Goal: Transaction & Acquisition: Purchase product/service

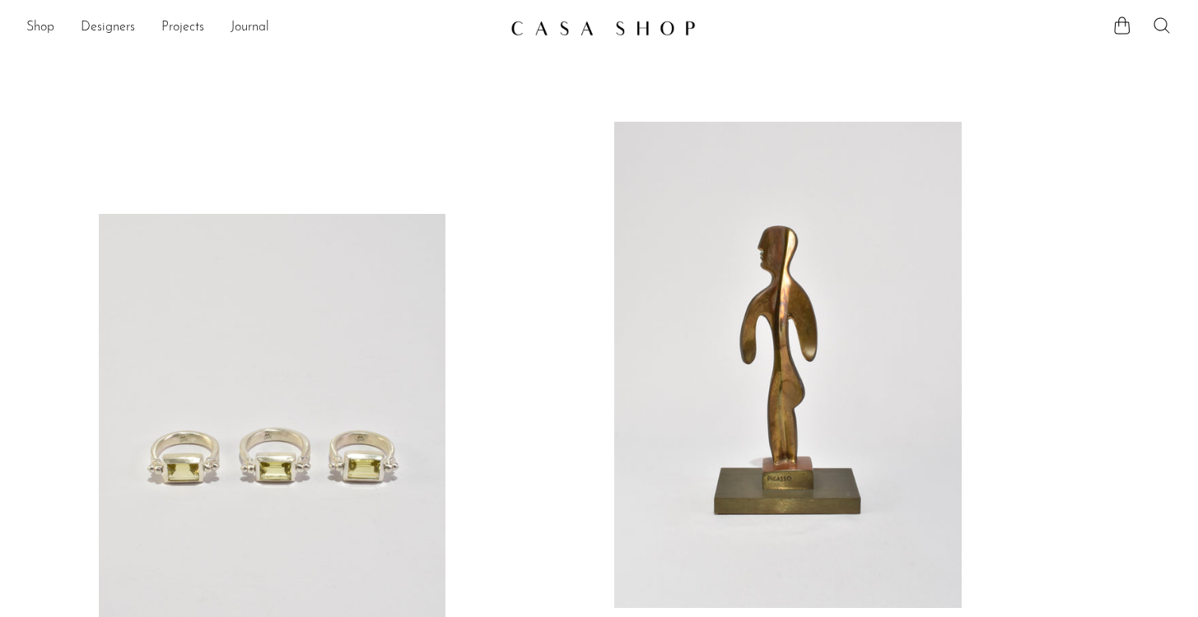
click at [1161, 30] on icon at bounding box center [1161, 25] width 16 height 16
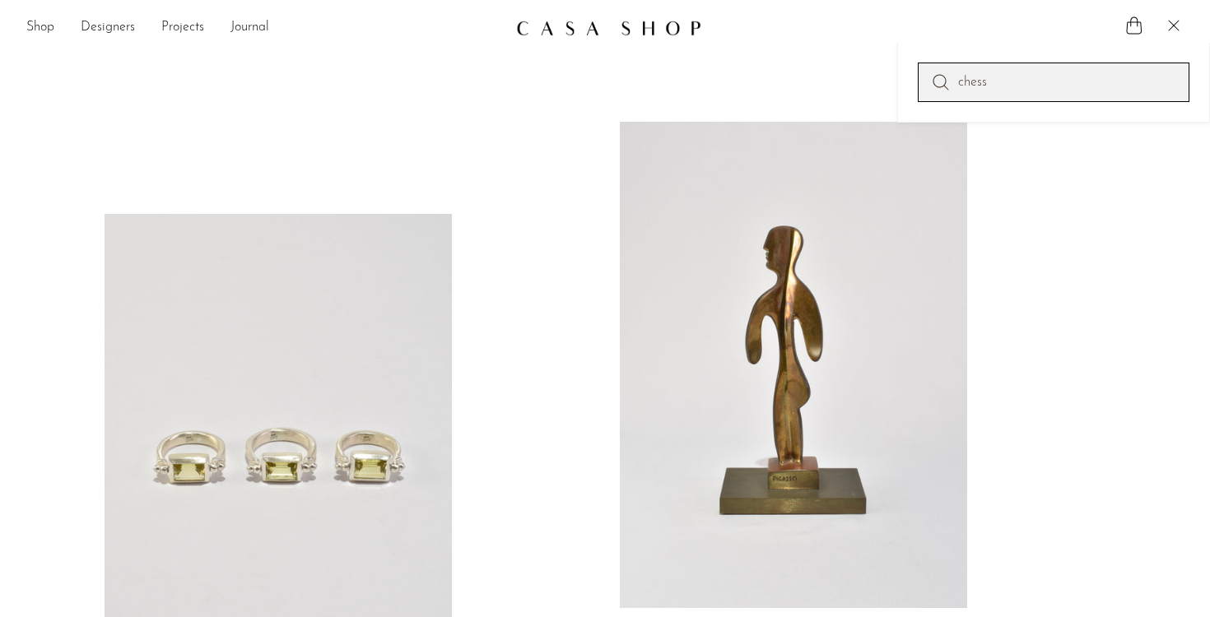
type input "chess"
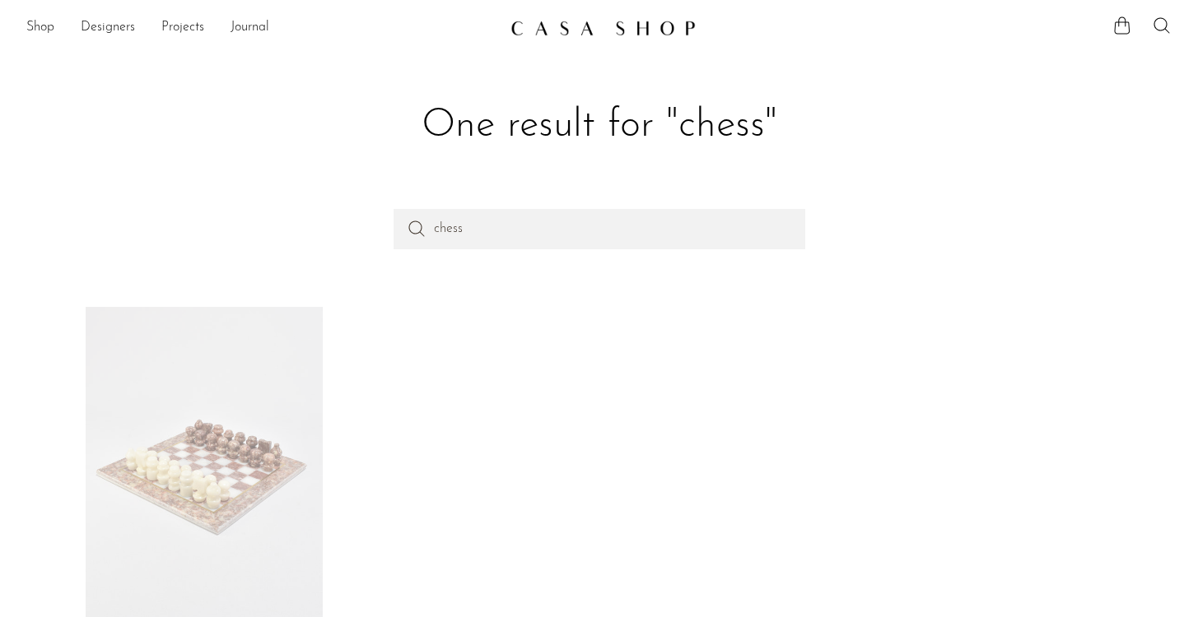
click at [204, 476] on link at bounding box center [204, 471] width 237 height 329
